Goal: Navigation & Orientation: Find specific page/section

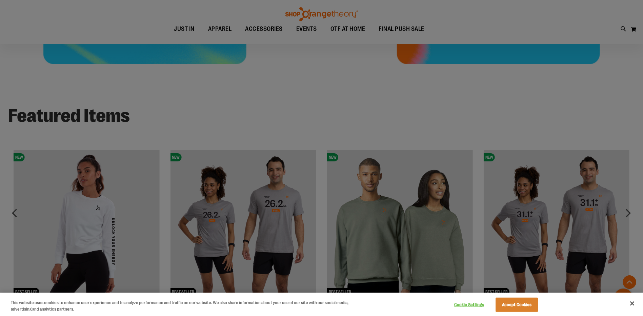
scroll to position [500, 0]
click at [542, 193] on div at bounding box center [321, 158] width 643 height 316
drag, startPoint x: 520, startPoint y: 305, endPoint x: 580, endPoint y: 281, distance: 64.8
click at [521, 305] on button "Accept Cookies" at bounding box center [517, 305] width 42 height 14
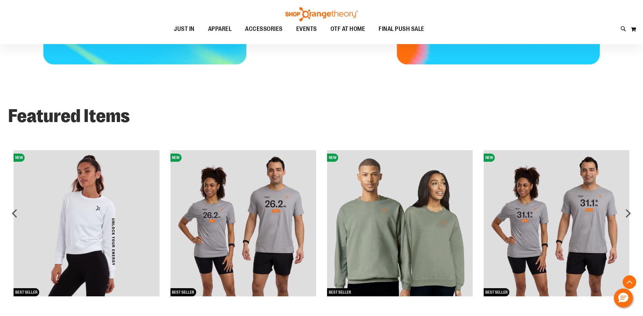
click at [575, 220] on img at bounding box center [557, 223] width 146 height 146
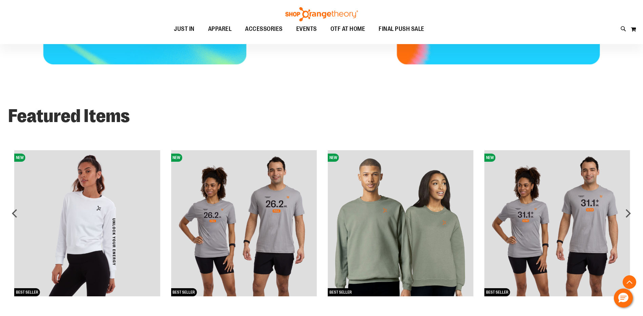
click at [538, 192] on img at bounding box center [557, 223] width 146 height 146
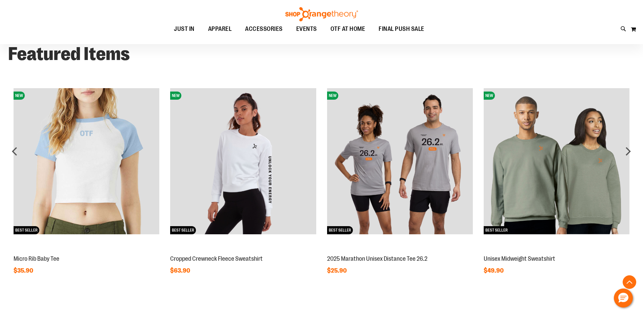
scroll to position [625, 0]
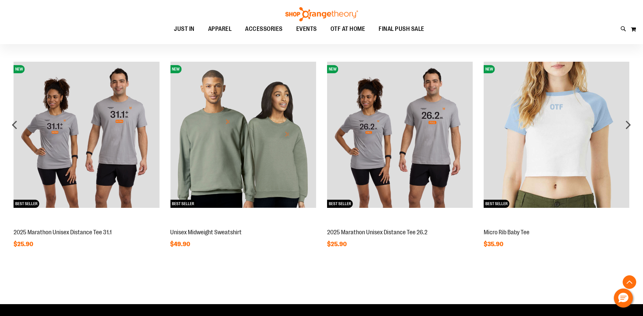
scroll to position [600, 0]
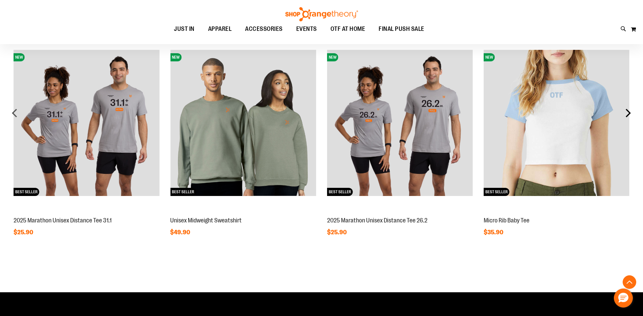
click at [623, 116] on div "next" at bounding box center [628, 113] width 14 height 14
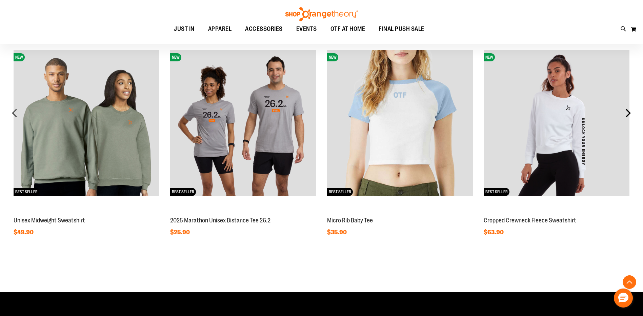
click at [623, 116] on div "next" at bounding box center [628, 113] width 14 height 14
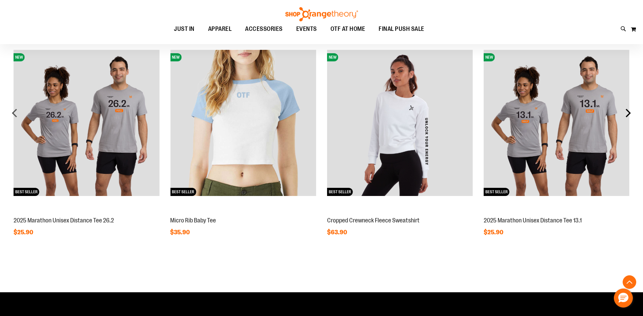
click at [623, 116] on div "next" at bounding box center [628, 113] width 14 height 14
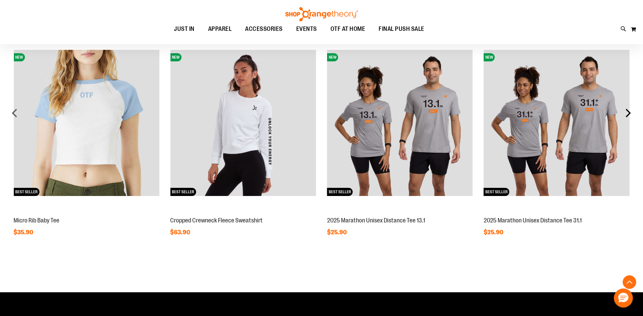
click at [623, 116] on div "next" at bounding box center [628, 113] width 14 height 14
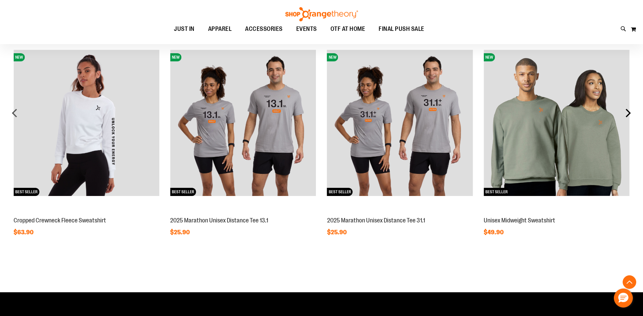
click at [623, 116] on div "next" at bounding box center [628, 113] width 14 height 14
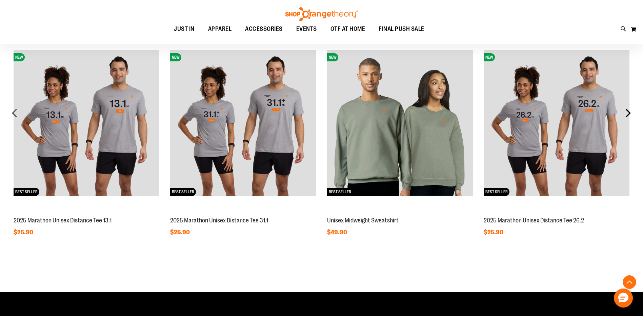
click at [623, 115] on div "next" at bounding box center [628, 113] width 14 height 14
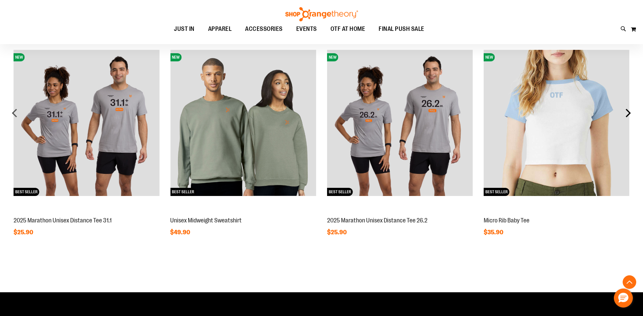
click at [623, 115] on div "next" at bounding box center [628, 113] width 14 height 14
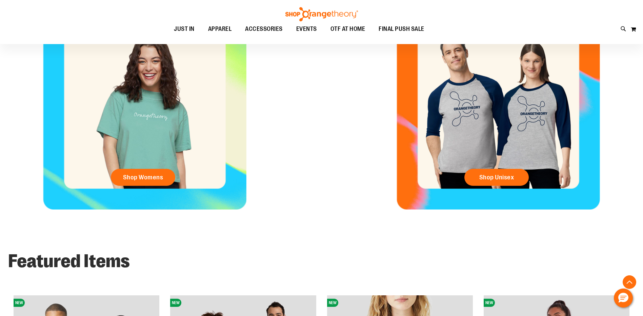
scroll to position [295, 0]
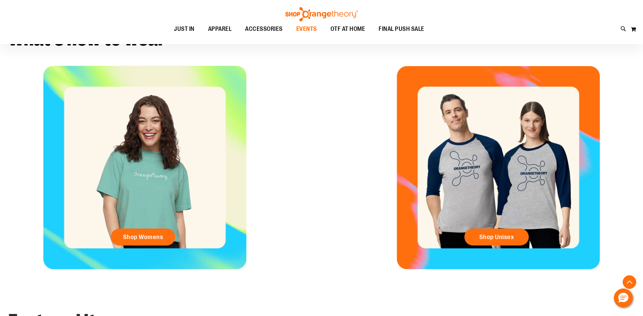
click at [307, 30] on span "EVENTS" at bounding box center [306, 28] width 21 height 15
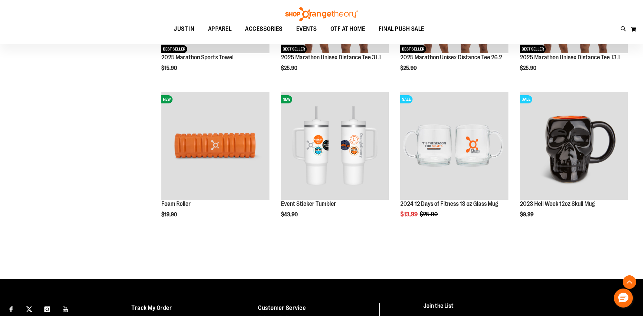
scroll to position [181, 0]
